Goal: Task Accomplishment & Management: Manage account settings

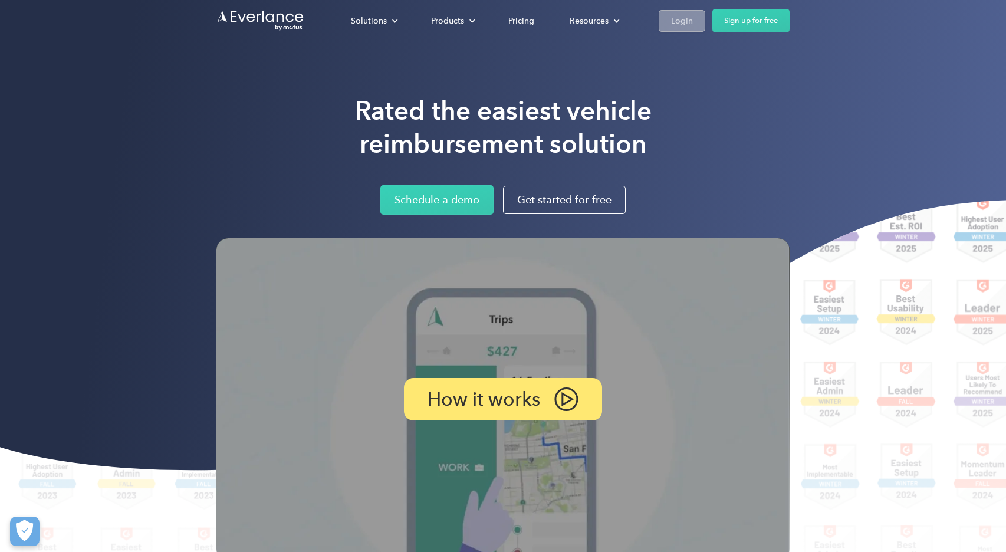
click at [678, 19] on div "Login" at bounding box center [682, 21] width 22 height 15
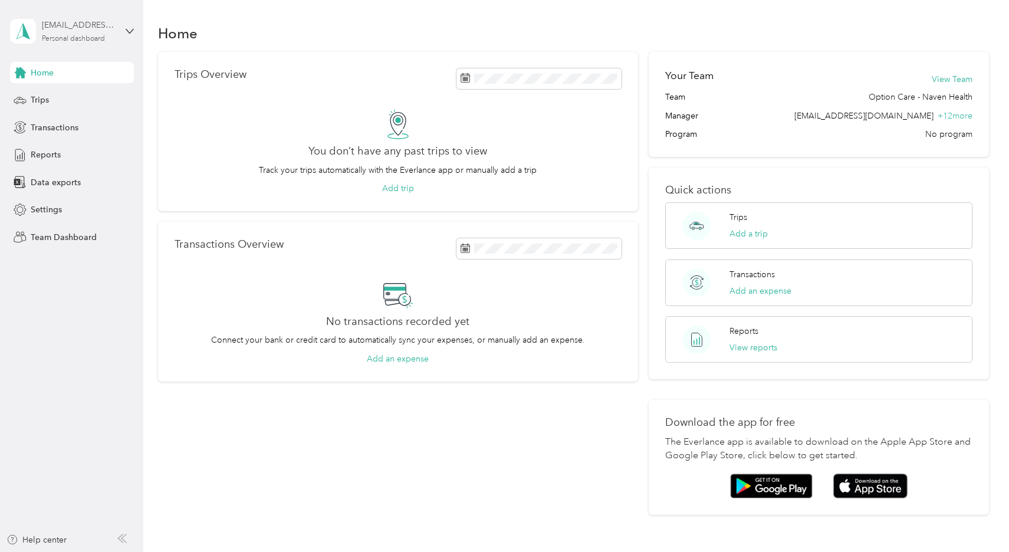
click at [99, 27] on div "[EMAIL_ADDRESS][DOMAIN_NAME]" at bounding box center [79, 25] width 74 height 12
click at [75, 106] on div "Team dashboard Personal dashboard Log out" at bounding box center [134, 124] width 232 height 74
click at [46, 350] on aside "[EMAIL_ADDRESS][DOMAIN_NAME] Personal dashboard Home Trips Transactions Reports…" at bounding box center [71, 276] width 143 height 552
click at [61, 24] on div "[EMAIL_ADDRESS][DOMAIN_NAME]" at bounding box center [79, 25] width 74 height 12
click at [67, 100] on div "Team dashboard" at bounding box center [51, 97] width 63 height 12
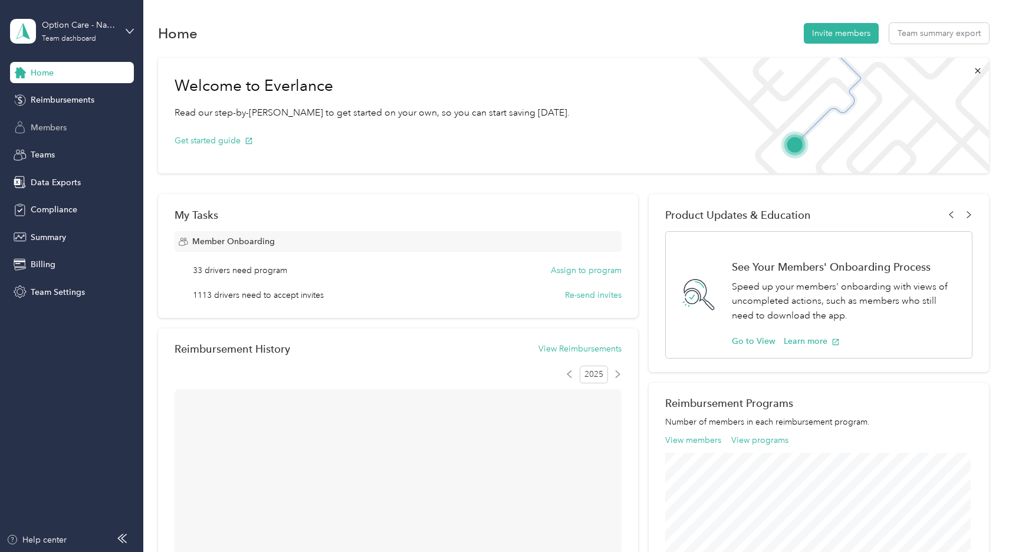
click at [48, 123] on span "Members" at bounding box center [49, 128] width 36 height 12
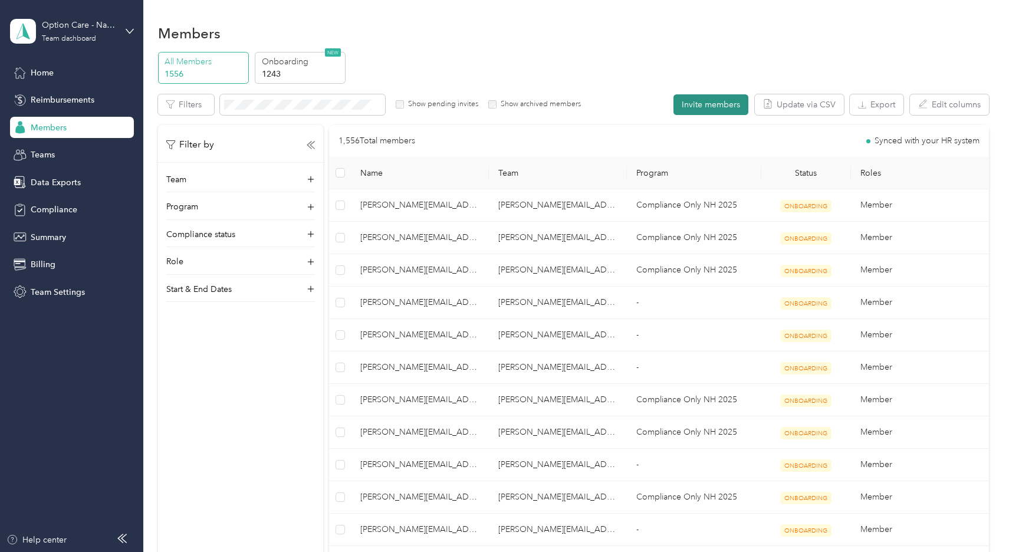
click at [706, 102] on button "Invite members" at bounding box center [711, 104] width 75 height 21
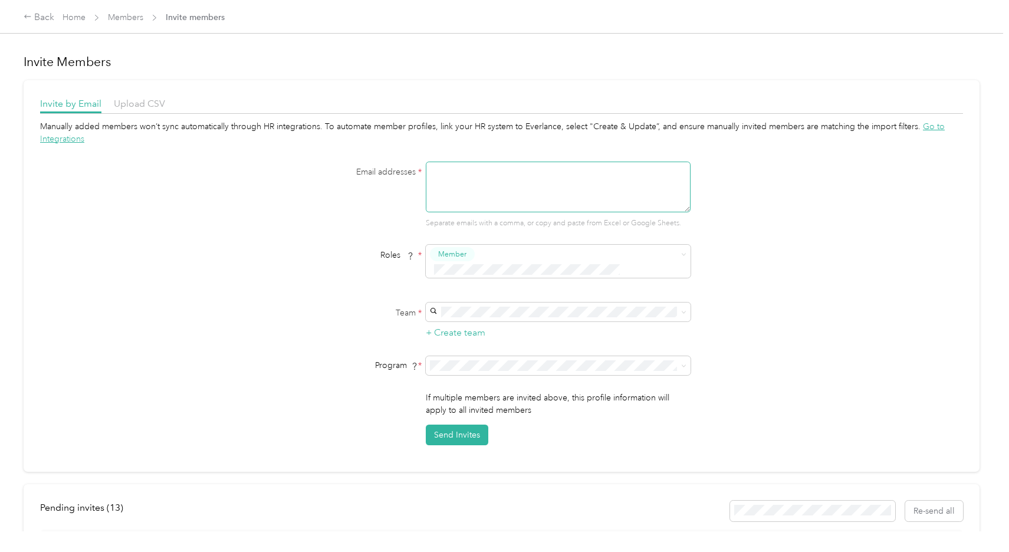
click at [484, 190] on textarea at bounding box center [558, 187] width 265 height 51
paste textarea "[PERSON_NAME][EMAIL_ADDRESS][PERSON_NAME][DOMAIN_NAME]"
type textarea "[PERSON_NAME][EMAIL_ADDRESS][PERSON_NAME][DOMAIN_NAME]"
click at [530, 319] on span "[PERSON_NAME][DOMAIN_NAME][EMAIL_ADDRESS][PERSON_NAME][DOMAIN_NAME]" at bounding box center [535, 324] width 205 height 22
click at [503, 414] on span "Compliance Only NH 2025 (CPM)" at bounding box center [496, 413] width 126 height 10
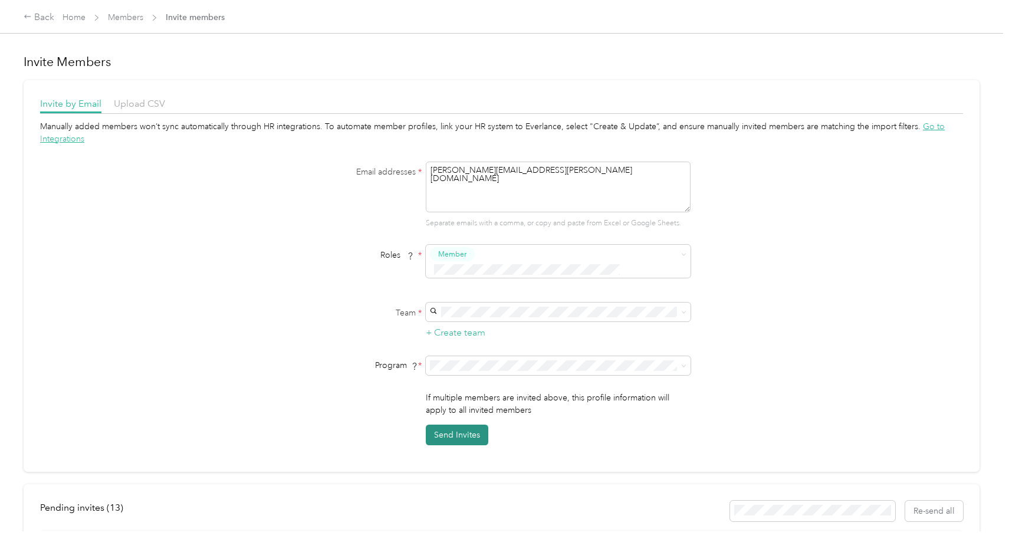
click at [457, 425] on button "Send Invites" at bounding box center [457, 435] width 63 height 21
